Goal: Entertainment & Leisure: Consume media (video, audio)

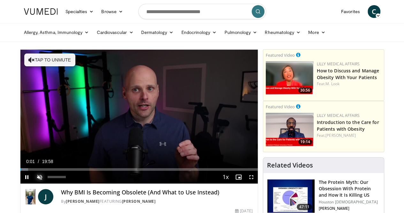
click at [33, 183] on span "Video Player" at bounding box center [39, 176] width 13 height 13
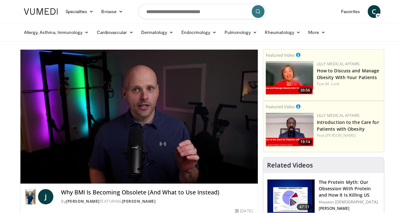
click at [255, 183] on video-js "**********" at bounding box center [138, 117] width 237 height 134
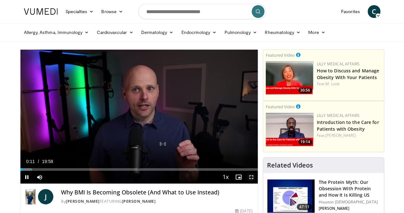
click at [257, 183] on span "Video Player" at bounding box center [251, 176] width 13 height 13
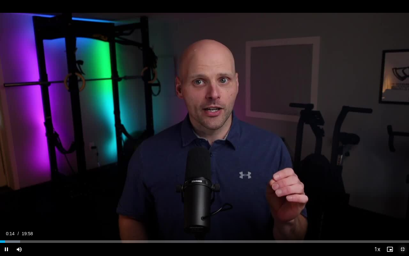
click at [404, 212] on span "Video Player" at bounding box center [402, 249] width 13 height 13
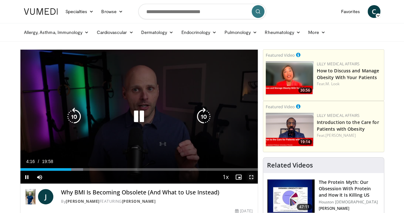
drag, startPoint x: 258, startPoint y: 188, endPoint x: 258, endPoint y: 216, distance: 27.8
click at [258, 183] on span "Video Player" at bounding box center [251, 176] width 13 height 13
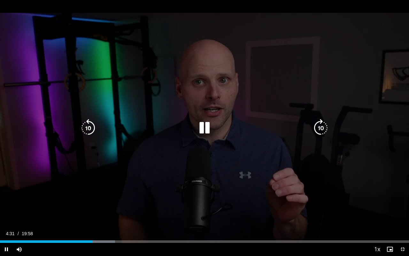
click at [210, 131] on icon "Video Player" at bounding box center [205, 128] width 18 height 18
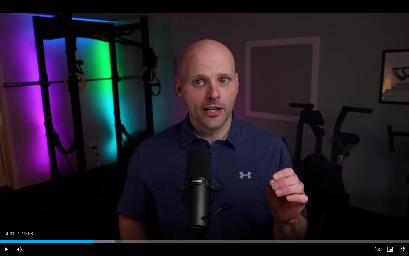
click at [401, 212] on span "Video Player" at bounding box center [402, 249] width 13 height 13
